Goal: Navigation & Orientation: Go to known website

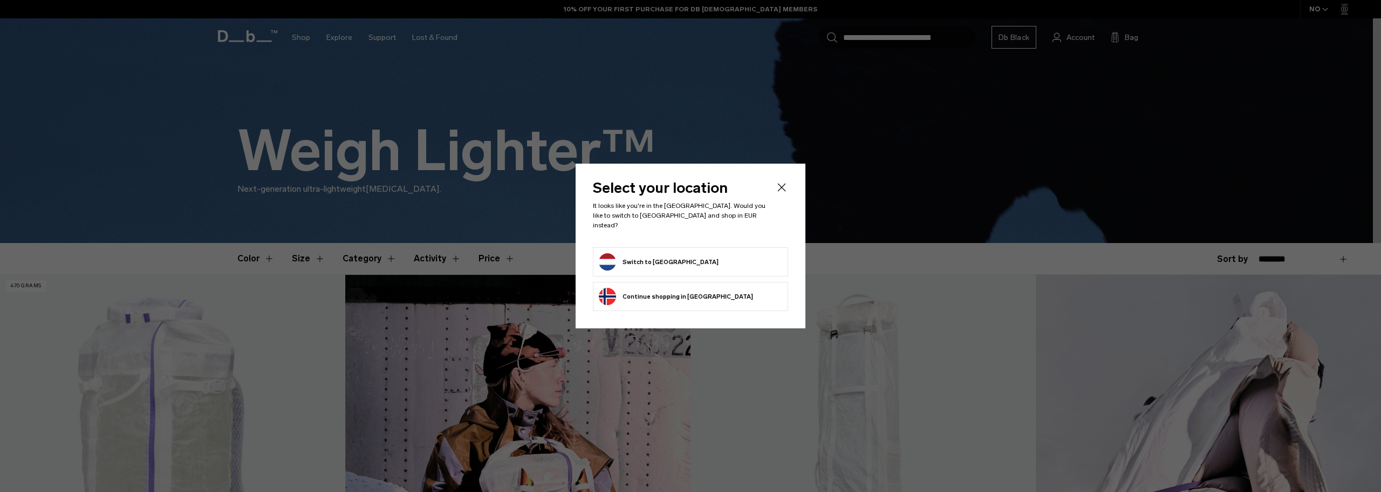
scroll to position [108, 0]
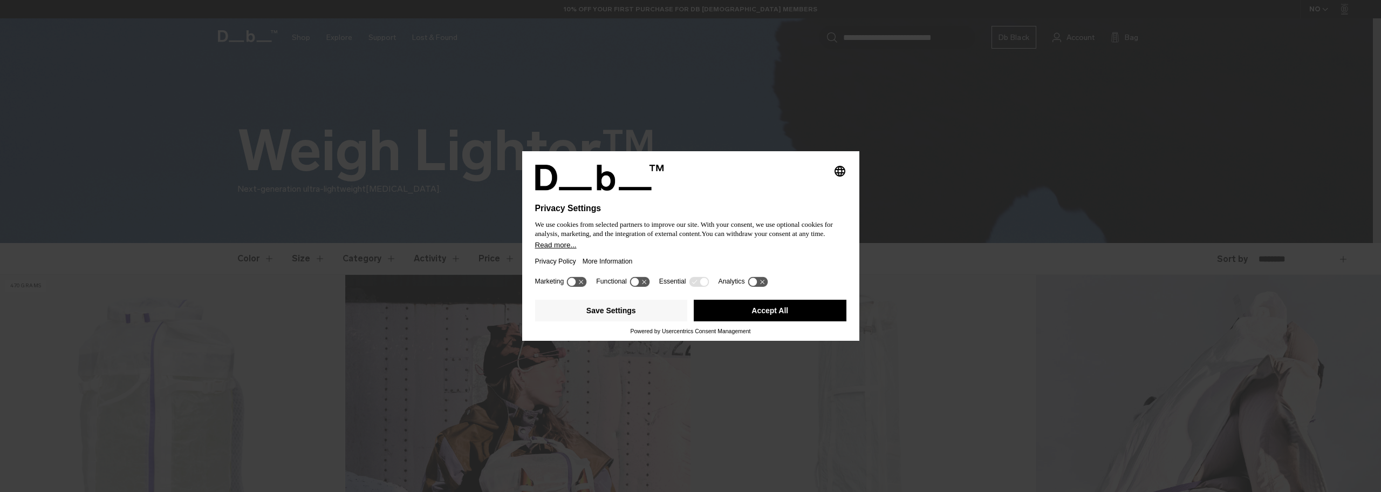
click at [752, 310] on button "Accept All" at bounding box center [770, 310] width 153 height 22
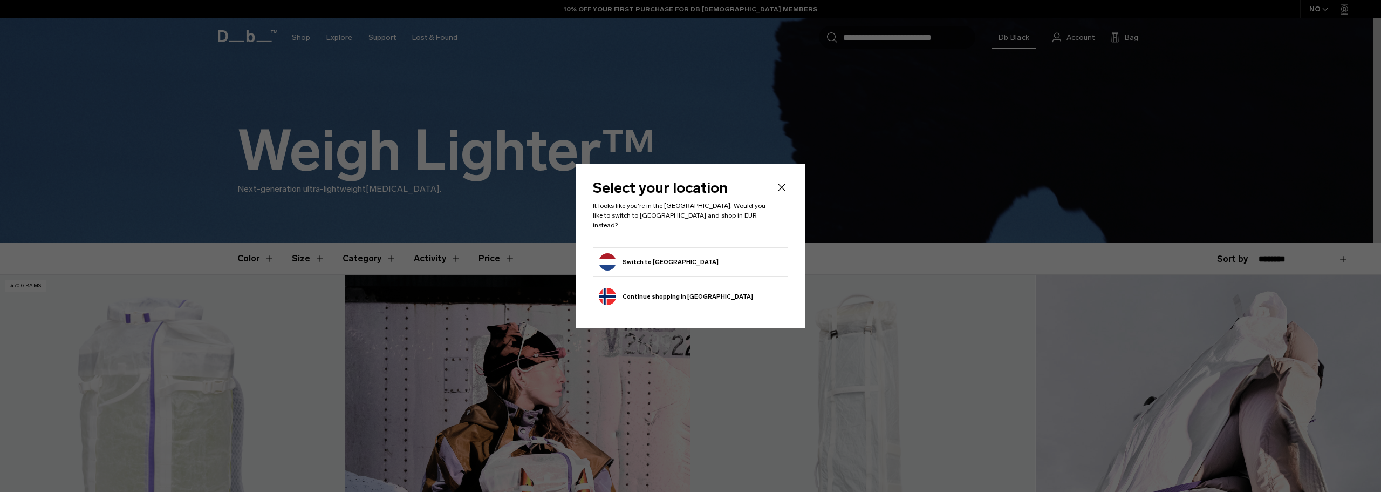
click at [728, 253] on form "Switch to [GEOGRAPHIC_DATA]" at bounding box center [690, 261] width 183 height 17
click at [649, 257] on button "Switch to [GEOGRAPHIC_DATA]" at bounding box center [659, 261] width 120 height 17
